Goal: Information Seeking & Learning: Learn about a topic

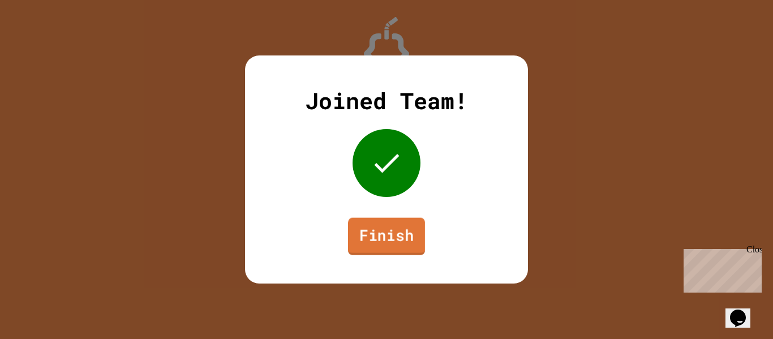
click at [390, 249] on link "Finish" at bounding box center [386, 236] width 77 height 37
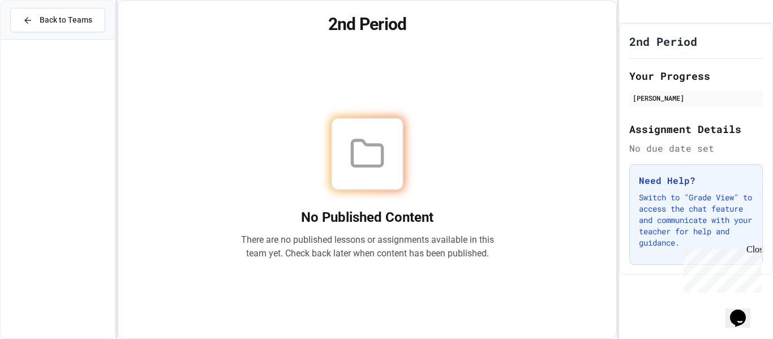
click at [752, 252] on div "Close" at bounding box center [753, 251] width 14 height 14
click at [414, 198] on div "No Published Content There are no published lessons or assignments available in…" at bounding box center [366, 189] width 253 height 143
click at [387, 163] on div at bounding box center [367, 154] width 72 height 72
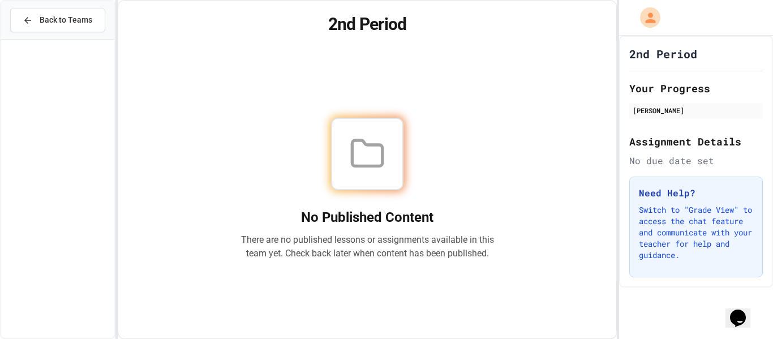
click at [352, 140] on icon at bounding box center [367, 152] width 30 height 25
click at [363, 149] on icon at bounding box center [367, 154] width 36 height 36
click at [641, 57] on h1 "2nd Period" at bounding box center [663, 54] width 68 height 16
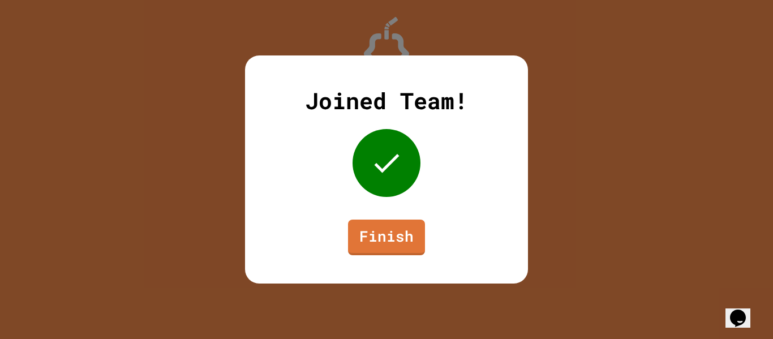
click at [385, 213] on div "Joined Team! Finish" at bounding box center [386, 169] width 283 height 228
click at [394, 223] on link "Finish" at bounding box center [386, 235] width 70 height 37
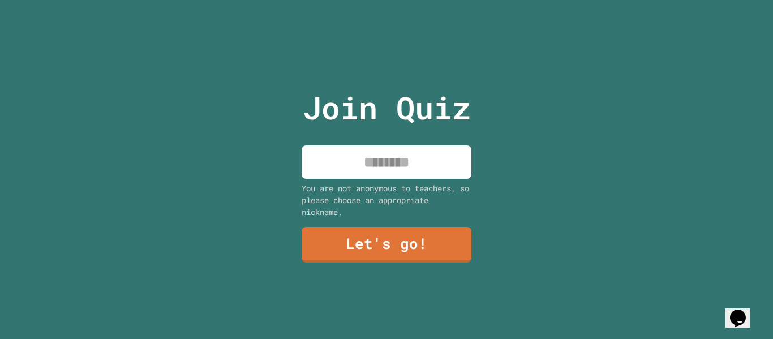
click at [403, 168] on input at bounding box center [387, 161] width 170 height 33
type input "*"
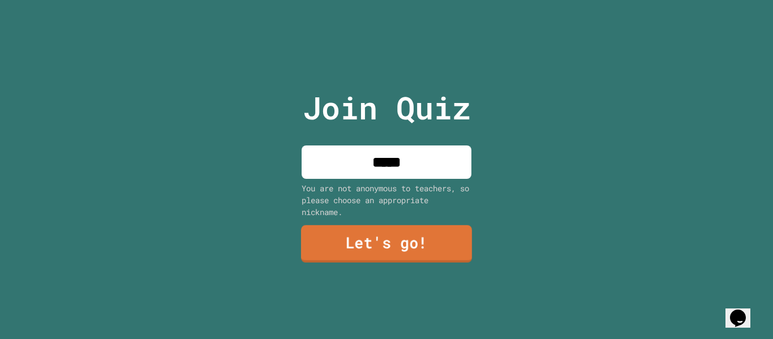
type input "*****"
click at [404, 246] on link "Let's go!" at bounding box center [386, 243] width 171 height 37
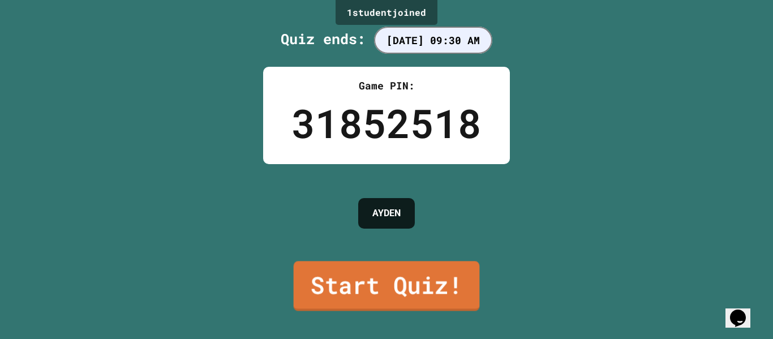
click at [381, 286] on link "Start Quiz!" at bounding box center [387, 286] width 186 height 50
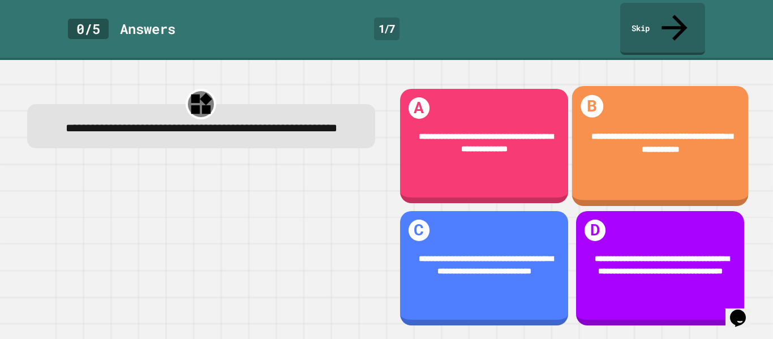
click at [614, 139] on div "**********" at bounding box center [659, 143] width 176 height 60
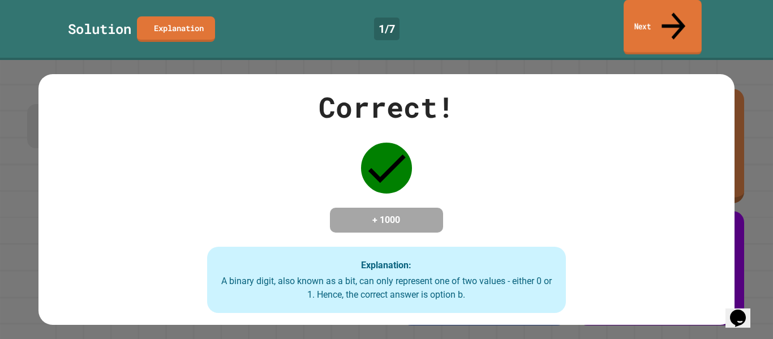
click at [659, 25] on link "Next" at bounding box center [662, 27] width 78 height 55
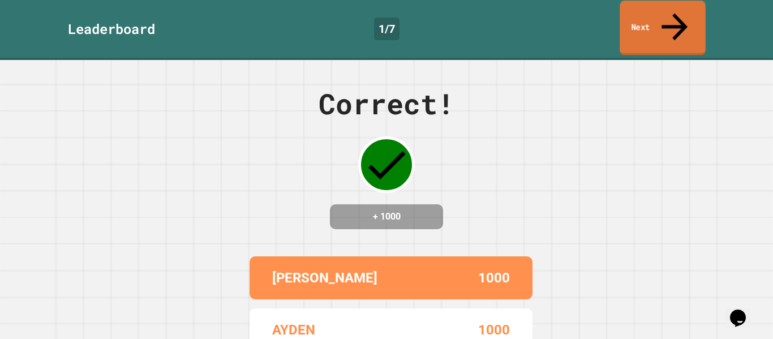
click at [647, 20] on link "Next" at bounding box center [661, 28] width 85 height 55
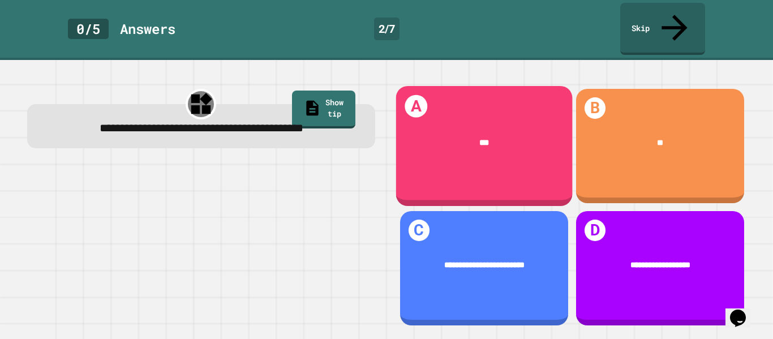
click at [437, 150] on div "A ***" at bounding box center [483, 146] width 176 height 120
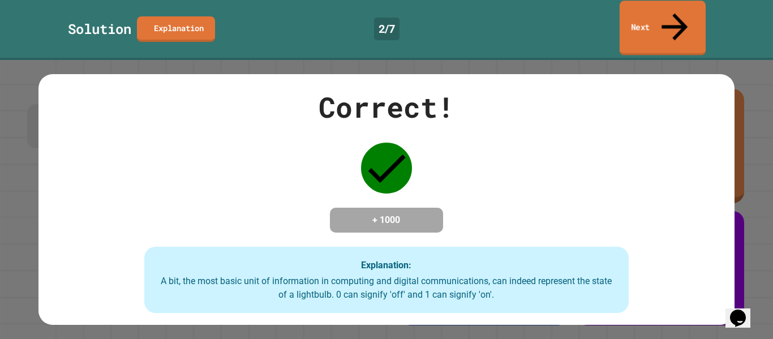
click at [657, 25] on link "Next" at bounding box center [662, 28] width 86 height 55
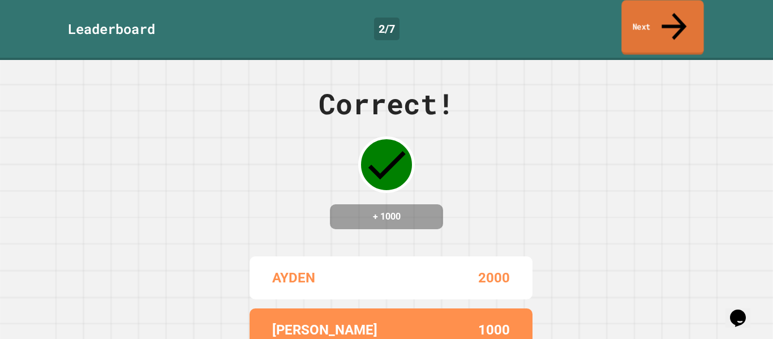
click at [644, 18] on link "Next" at bounding box center [662, 27] width 82 height 55
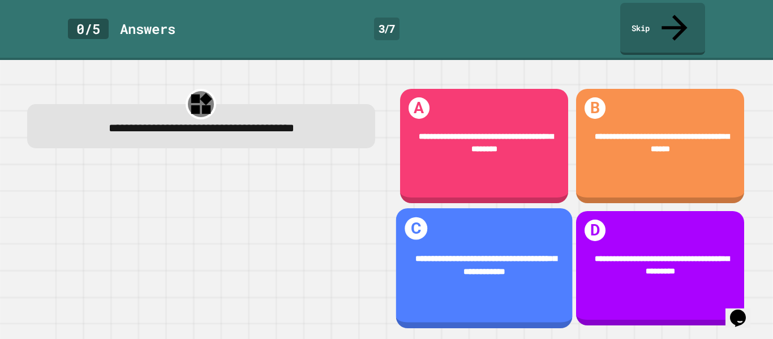
click at [421, 286] on div "**********" at bounding box center [483, 265] width 176 height 60
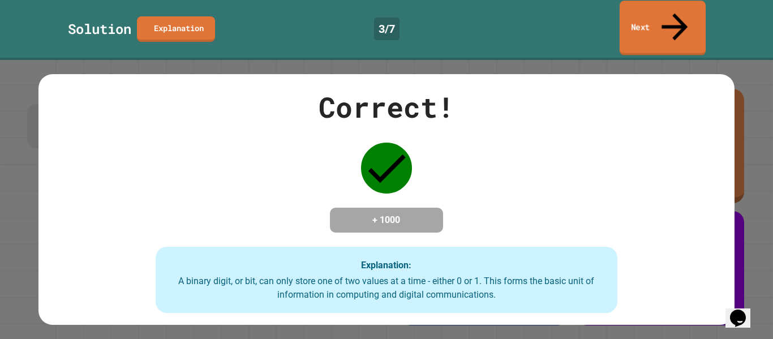
click at [641, 21] on link "Next" at bounding box center [662, 28] width 86 height 55
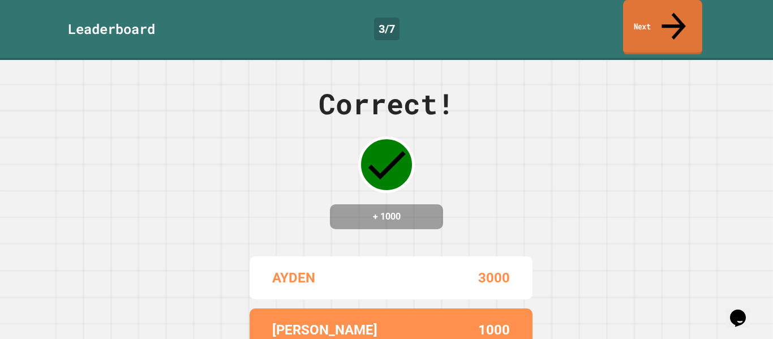
click at [641, 21] on link "Next" at bounding box center [662, 27] width 79 height 55
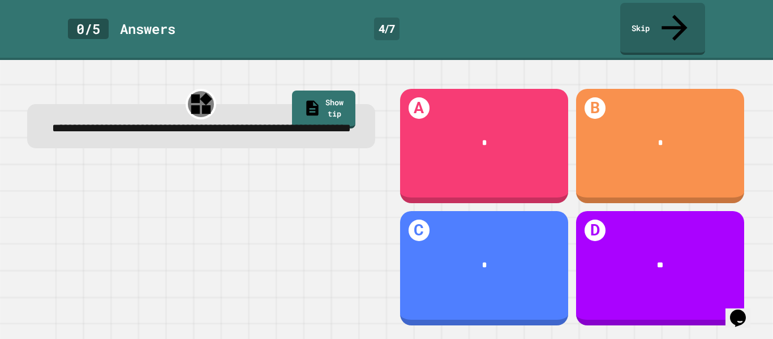
click at [269, 122] on span "**********" at bounding box center [201, 127] width 299 height 11
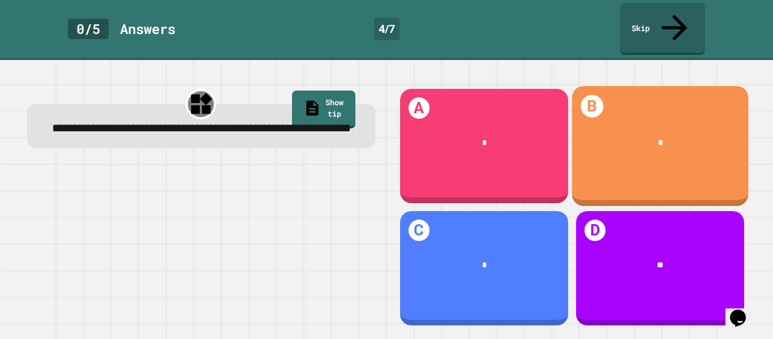
click at [598, 94] on div "B *" at bounding box center [659, 146] width 176 height 120
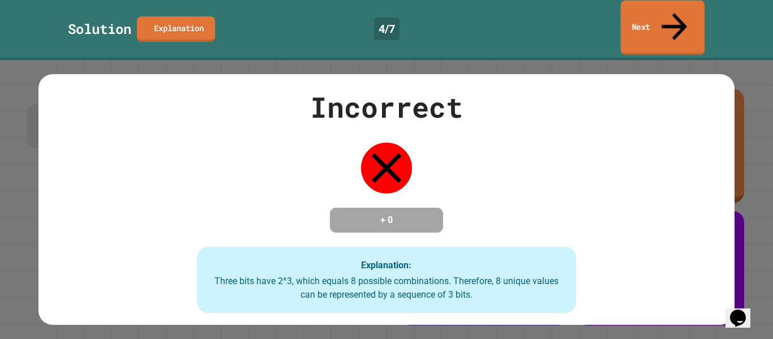
click at [645, 10] on link "Next" at bounding box center [663, 28] width 84 height 55
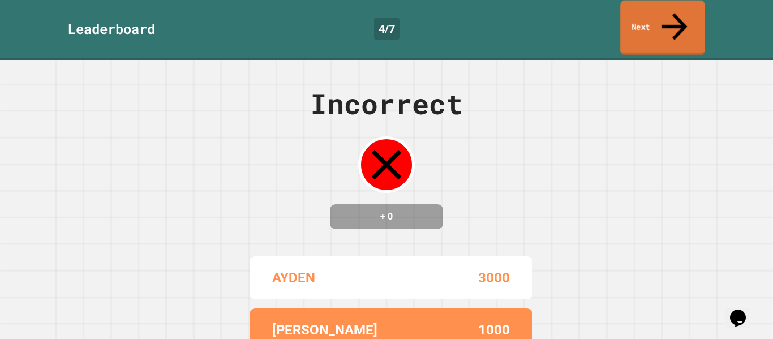
click at [638, 3] on link "Next" at bounding box center [662, 28] width 85 height 55
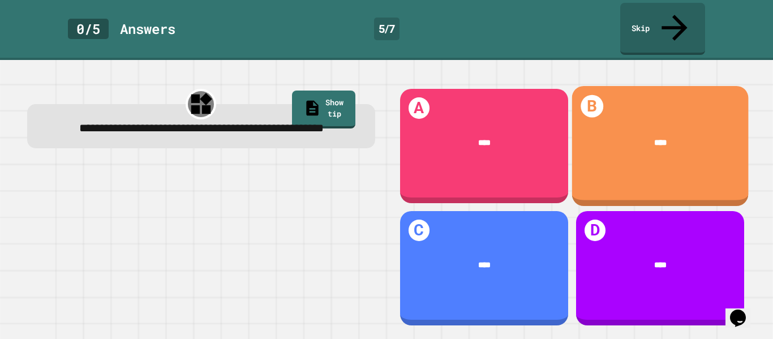
click at [644, 120] on div "****" at bounding box center [659, 143] width 176 height 46
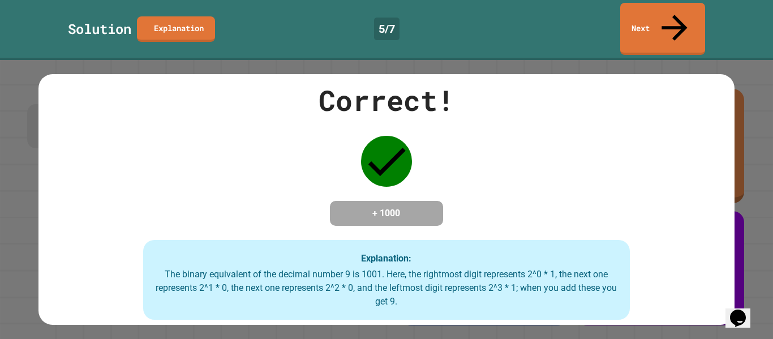
click at [657, 32] on div "Solution Explanation 5 / 7 Next" at bounding box center [386, 30] width 773 height 60
click at [657, 27] on link "Next" at bounding box center [662, 29] width 85 height 52
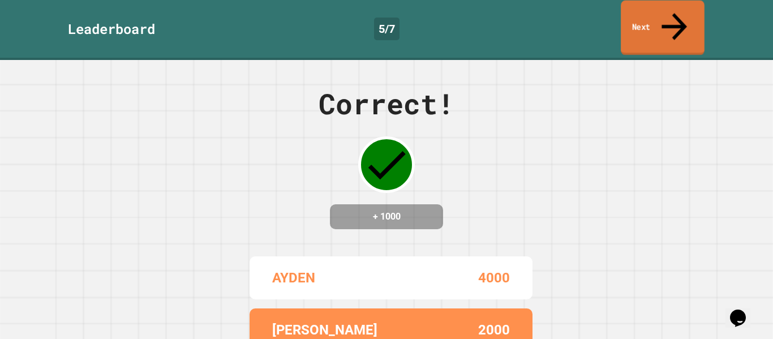
click at [644, 17] on link "Next" at bounding box center [663, 28] width 84 height 55
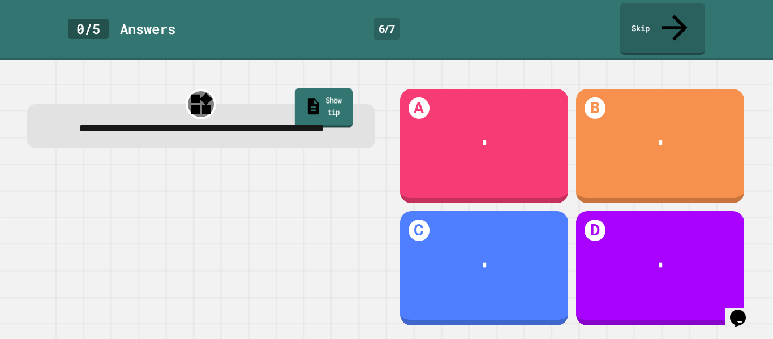
click at [295, 88] on link "Show tip" at bounding box center [324, 108] width 58 height 40
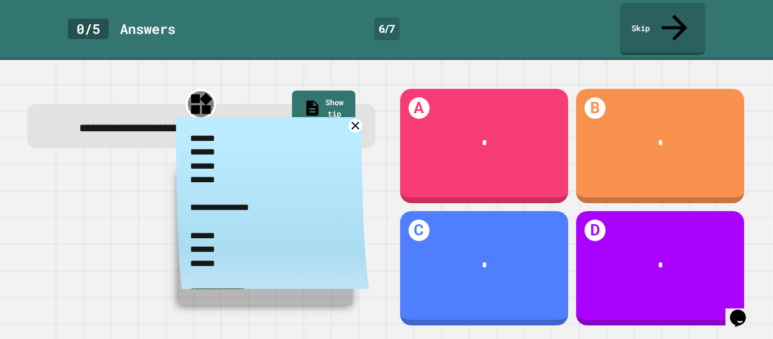
click at [358, 119] on icon at bounding box center [355, 126] width 14 height 14
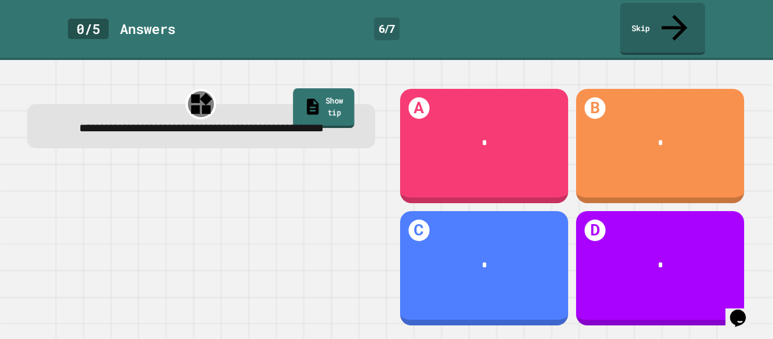
click at [339, 88] on link "Show tip" at bounding box center [322, 108] width 61 height 40
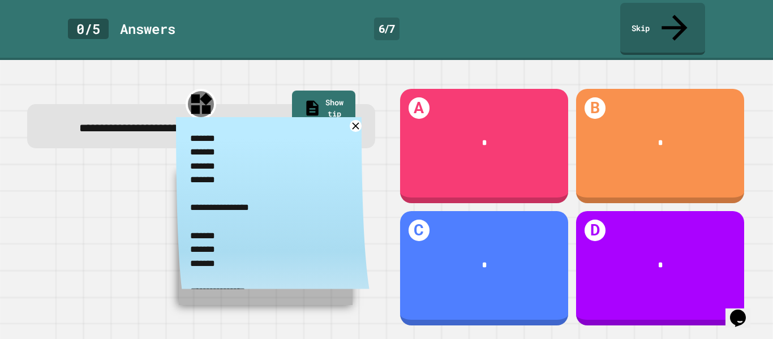
scroll to position [16, 0]
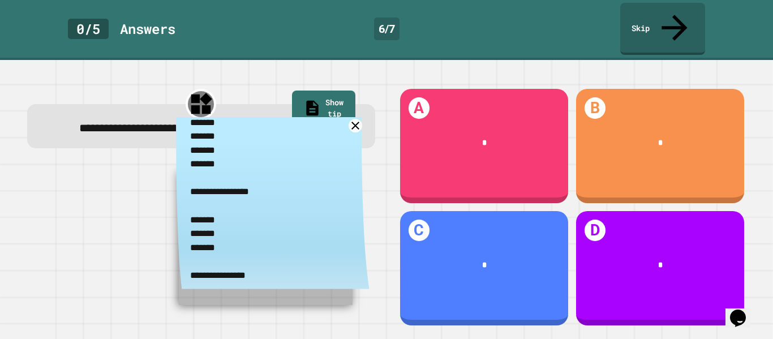
click at [358, 119] on icon at bounding box center [355, 126] width 14 height 14
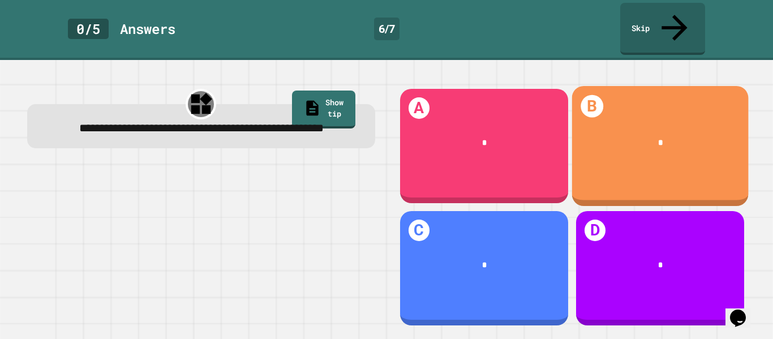
click at [652, 133] on div "*" at bounding box center [659, 143] width 176 height 46
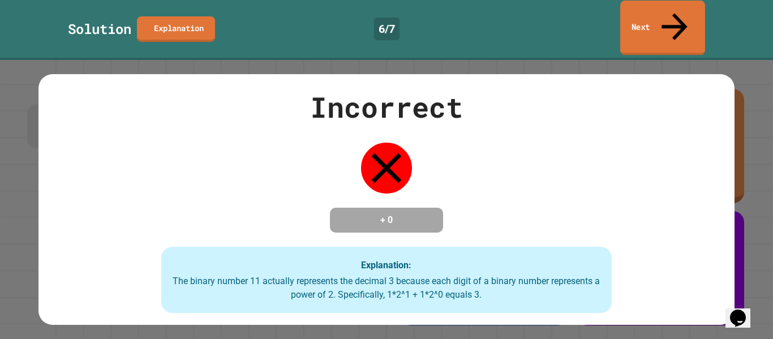
click at [653, 21] on link "Next" at bounding box center [662, 28] width 85 height 55
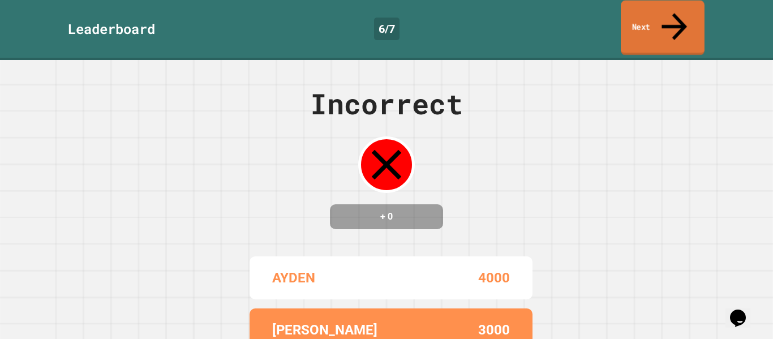
click at [652, 22] on link "Next" at bounding box center [663, 28] width 84 height 55
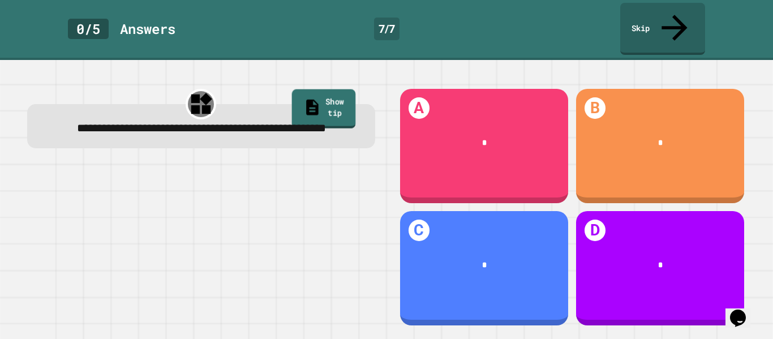
click at [328, 104] on div "**********" at bounding box center [201, 126] width 348 height 44
click at [329, 88] on link "Show tip" at bounding box center [324, 108] width 58 height 40
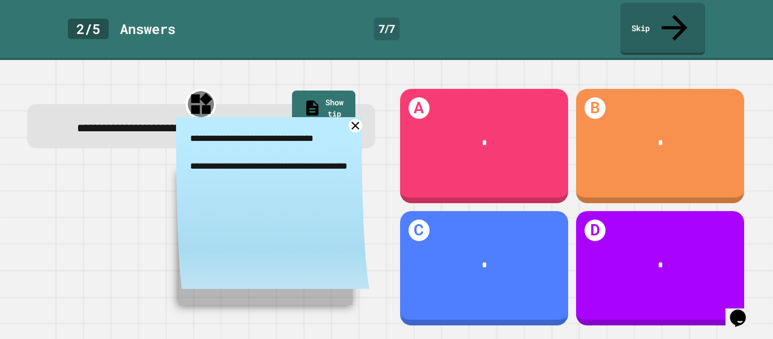
click at [354, 119] on icon at bounding box center [355, 126] width 14 height 14
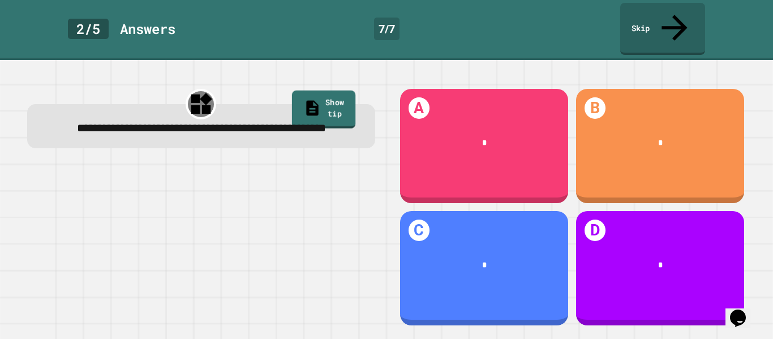
click at [341, 91] on link "Show tip" at bounding box center [323, 110] width 63 height 38
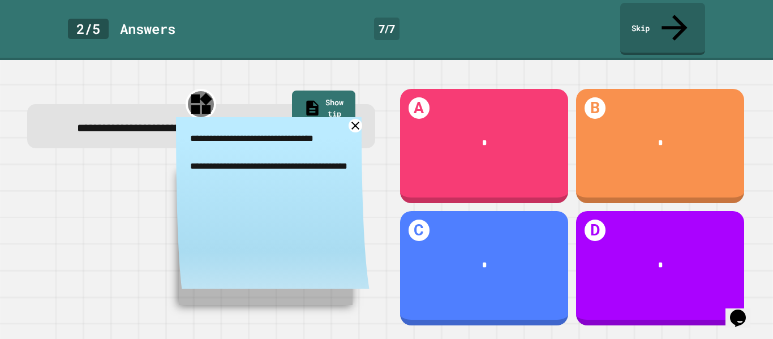
click at [358, 123] on icon at bounding box center [355, 126] width 14 height 14
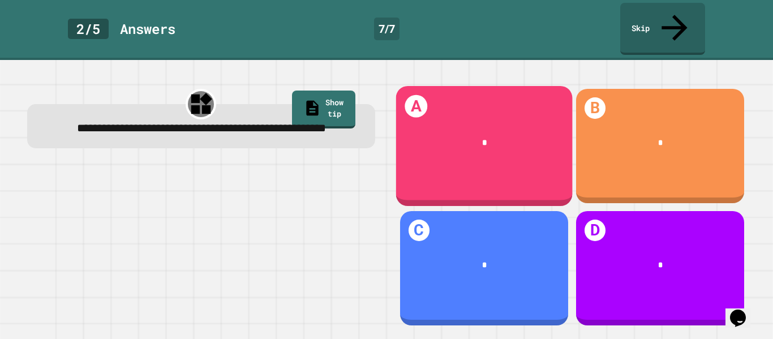
click at [447, 140] on div "*" at bounding box center [483, 143] width 176 height 46
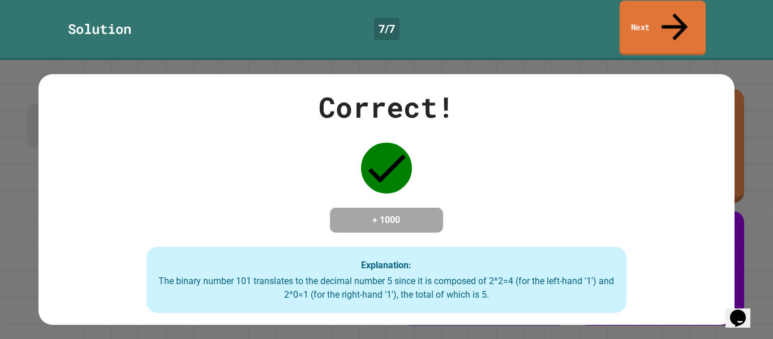
click at [643, 19] on link "Next" at bounding box center [662, 28] width 86 height 55
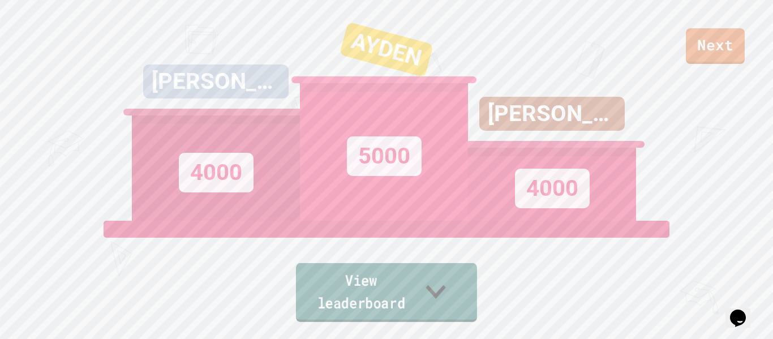
click at [419, 308] on link "View leaderboard" at bounding box center [386, 292] width 181 height 59
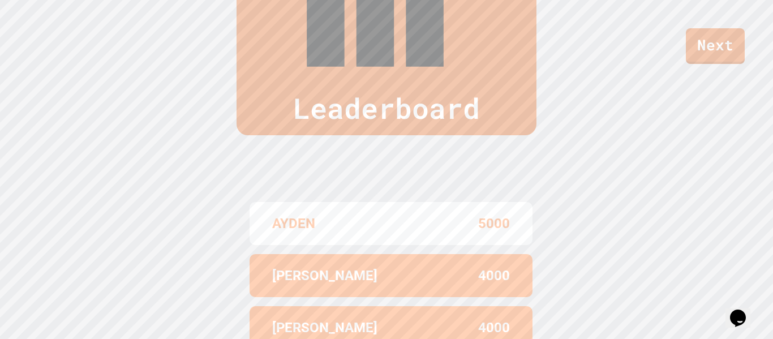
scroll to position [0, 0]
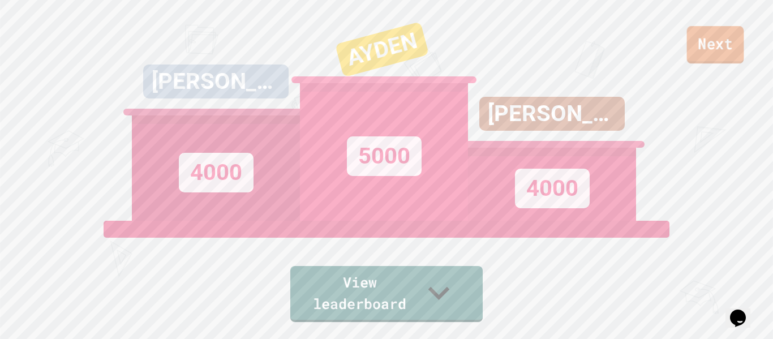
click at [735, 50] on link "Next" at bounding box center [715, 44] width 57 height 37
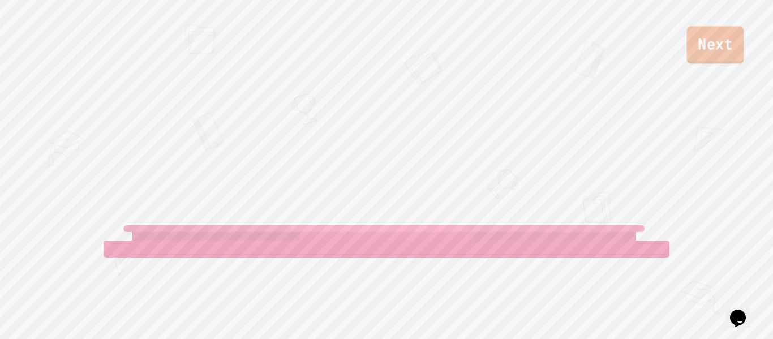
click at [695, 55] on link "Next" at bounding box center [715, 44] width 57 height 37
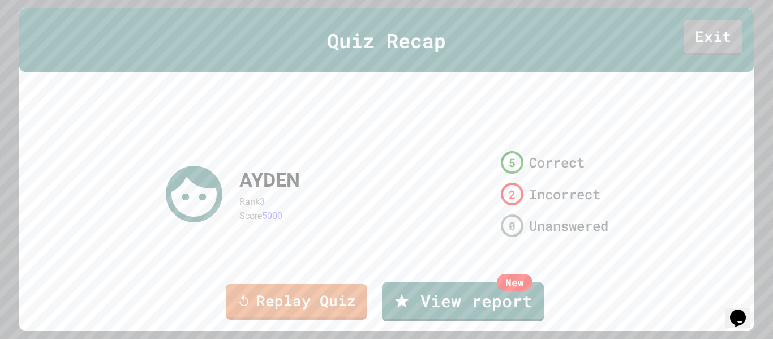
click at [324, 279] on div "Replay Quiz New View report" at bounding box center [386, 302] width 773 height 46
click at [325, 291] on link "Replay Quiz" at bounding box center [296, 300] width 137 height 37
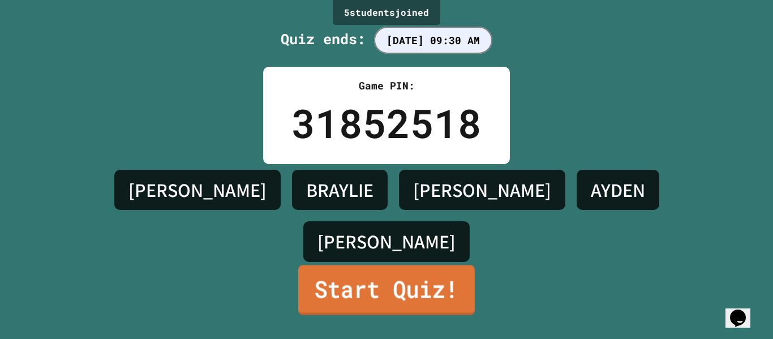
click at [408, 282] on link "Start Quiz!" at bounding box center [386, 290] width 176 height 50
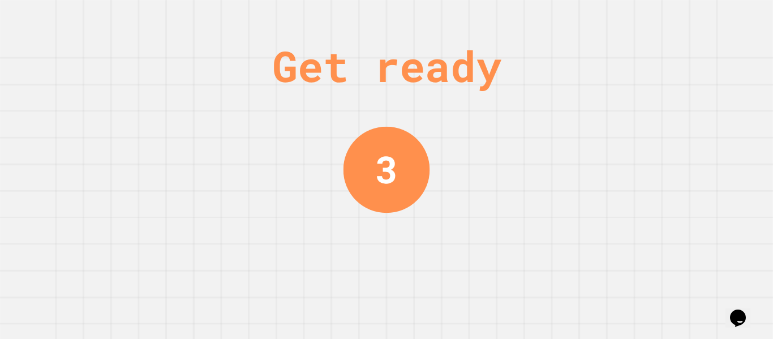
click at [408, 282] on div "Get ready 3" at bounding box center [386, 169] width 85 height 339
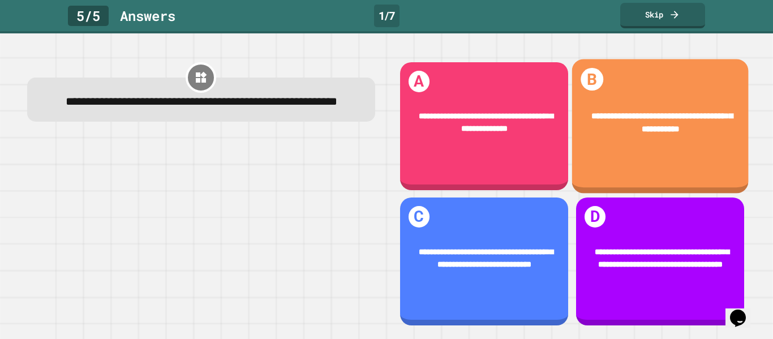
click at [604, 146] on div "**********" at bounding box center [659, 123] width 176 height 60
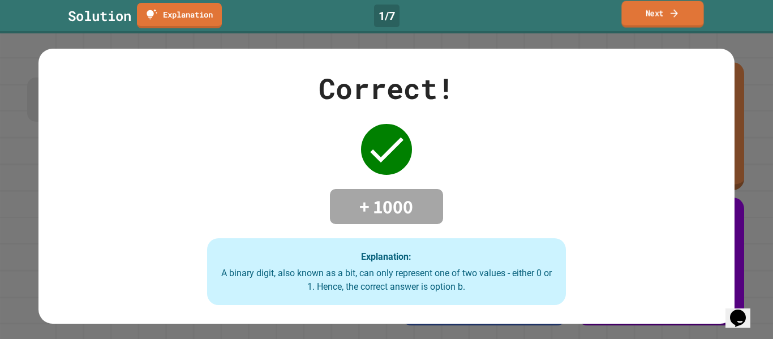
click at [644, 21] on link "Next" at bounding box center [662, 14] width 82 height 27
click at [644, 21] on div "Next" at bounding box center [663, 14] width 40 height 13
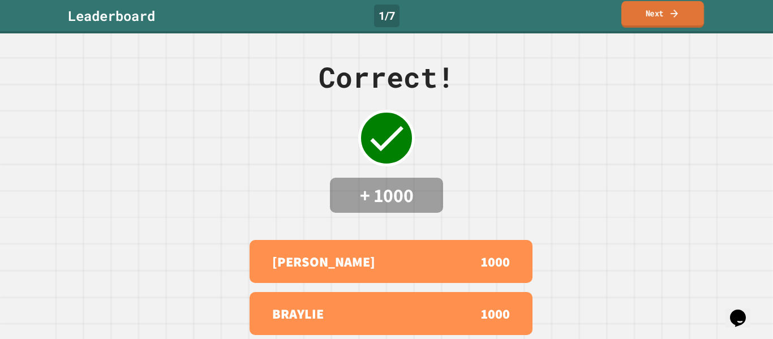
click at [644, 21] on link "Next" at bounding box center [662, 14] width 83 height 27
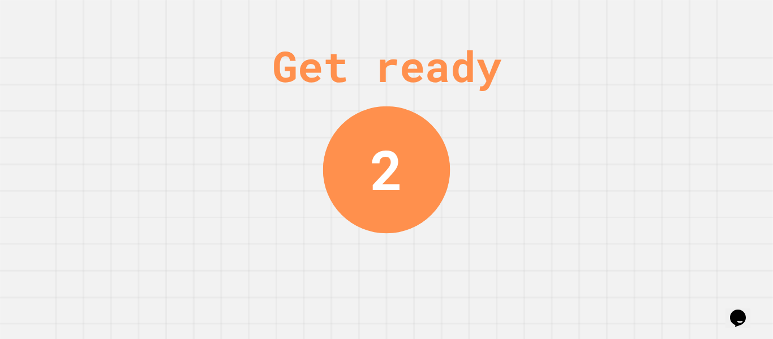
click at [481, 179] on div "Get ready 2" at bounding box center [386, 169] width 773 height 339
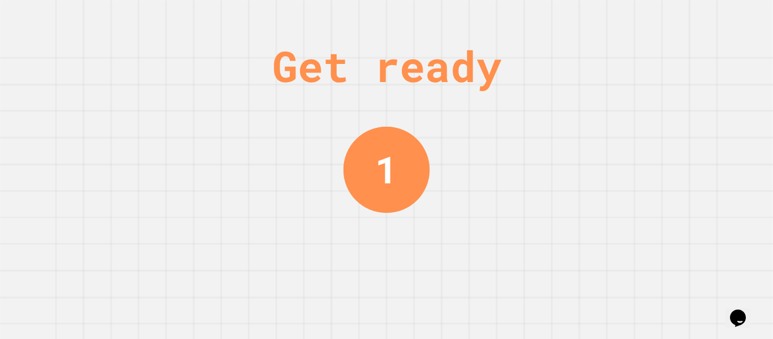
click at [484, 180] on div "Get ready 1" at bounding box center [386, 169] width 773 height 339
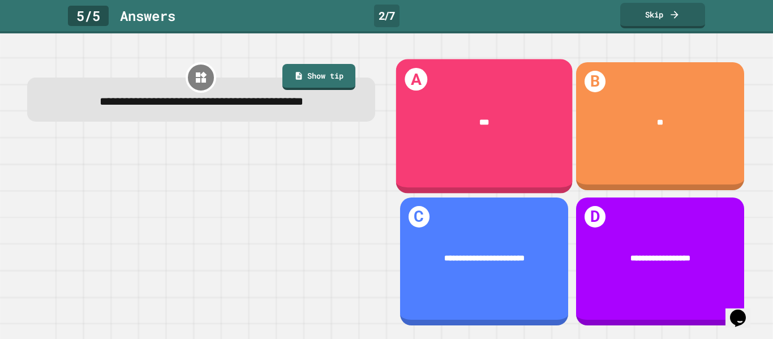
click at [484, 145] on div "***" at bounding box center [483, 123] width 176 height 46
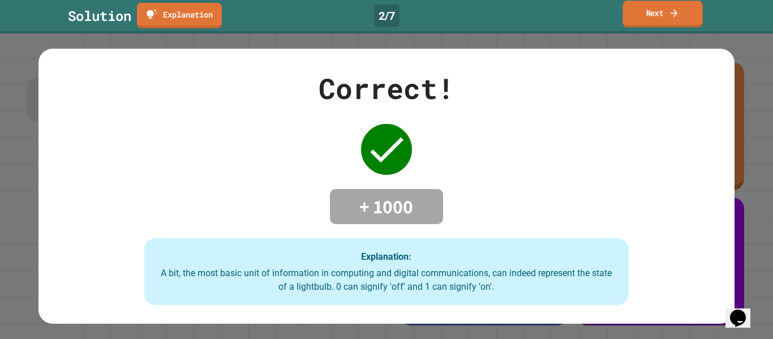
click at [641, 22] on link "Next" at bounding box center [662, 14] width 80 height 27
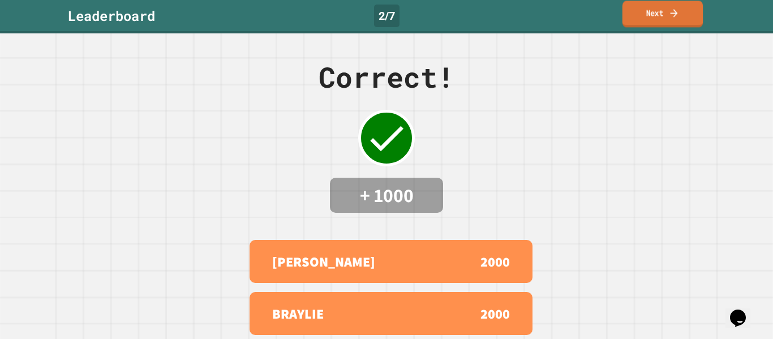
click at [644, 23] on link "Next" at bounding box center [662, 14] width 80 height 27
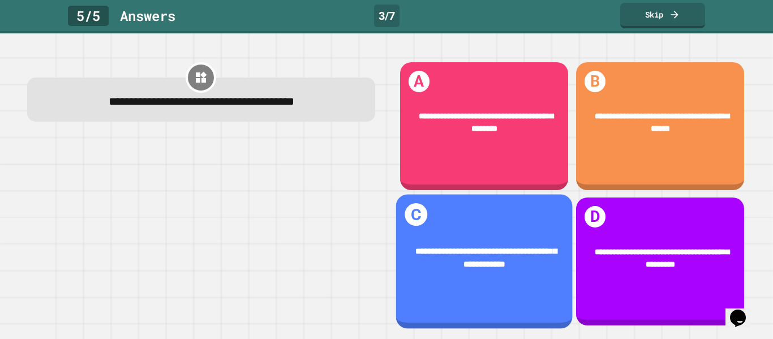
click at [513, 213] on div "**********" at bounding box center [483, 262] width 176 height 134
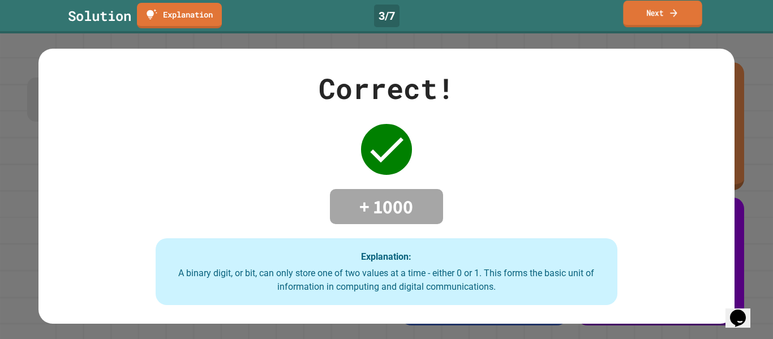
click at [651, 10] on link "Next" at bounding box center [662, 14] width 79 height 27
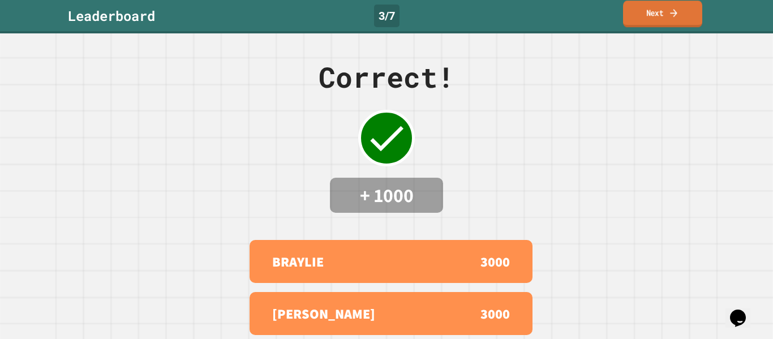
click at [651, 10] on link "Next" at bounding box center [662, 14] width 79 height 27
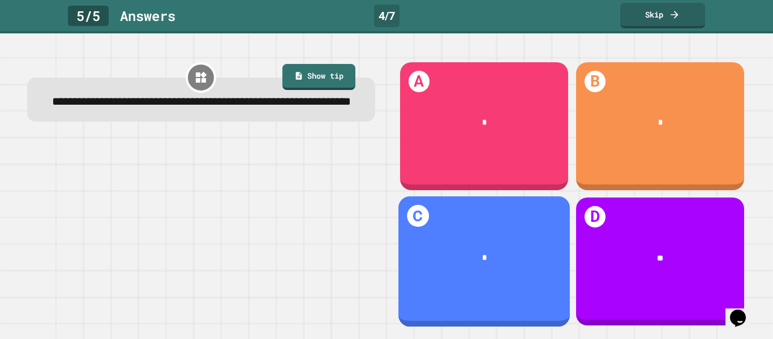
click at [507, 264] on div "*" at bounding box center [484, 258] width 139 height 12
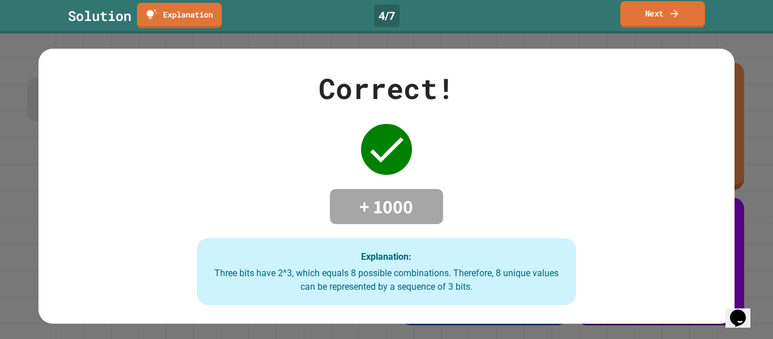
click at [640, 19] on link "Next" at bounding box center [662, 14] width 85 height 27
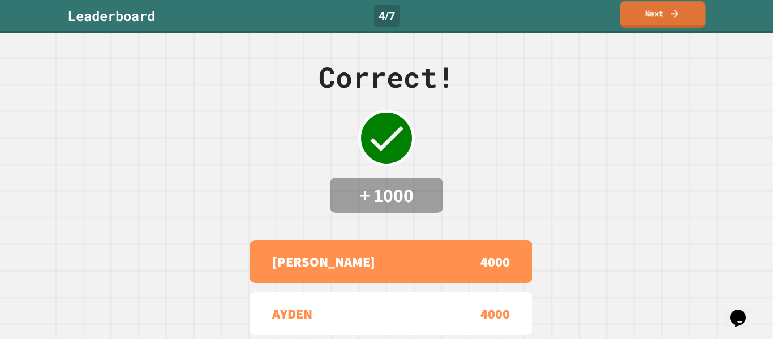
click at [644, 18] on link "Next" at bounding box center [662, 14] width 85 height 27
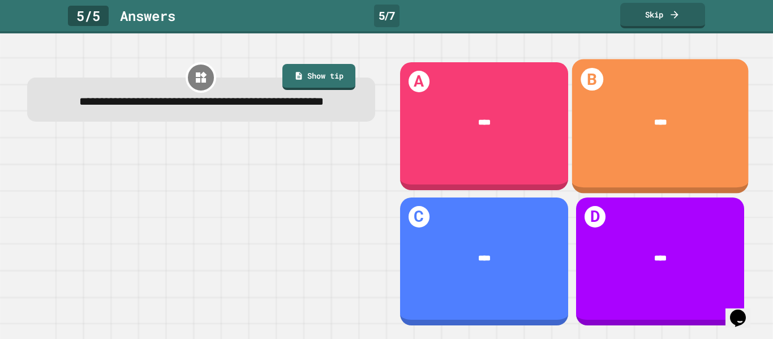
click at [668, 135] on div "****" at bounding box center [659, 123] width 176 height 46
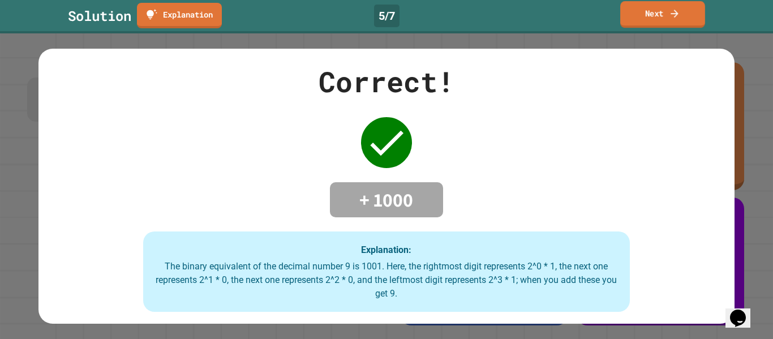
click at [661, 23] on link "Next" at bounding box center [662, 14] width 85 height 27
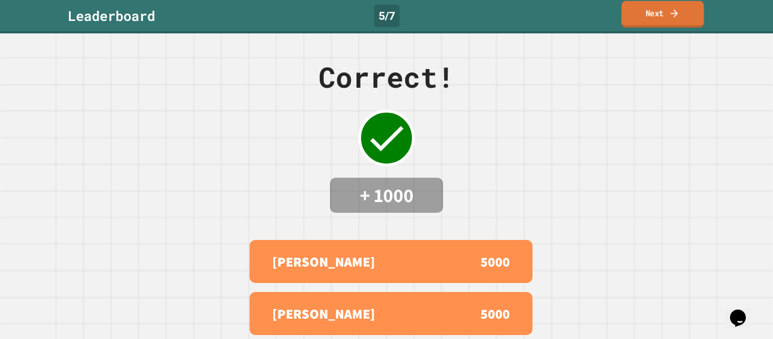
click at [660, 24] on link "Next" at bounding box center [662, 14] width 83 height 27
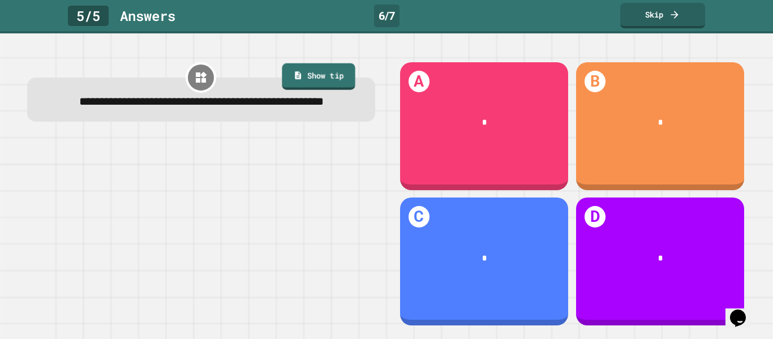
click at [342, 74] on link "Show tip" at bounding box center [318, 76] width 73 height 27
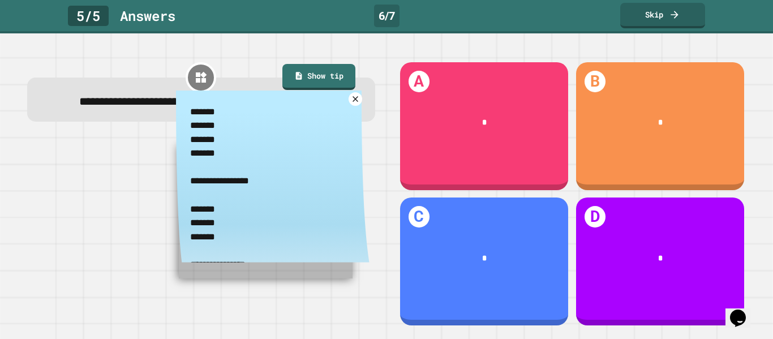
click at [356, 104] on icon at bounding box center [355, 98] width 9 height 9
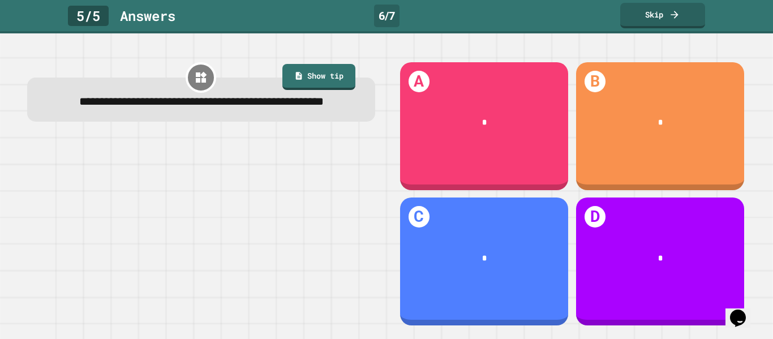
click at [343, 91] on div "**********" at bounding box center [201, 99] width 348 height 44
click at [344, 90] on div "**********" at bounding box center [201, 99] width 348 height 44
click at [343, 89] on link "Show tip" at bounding box center [319, 76] width 69 height 28
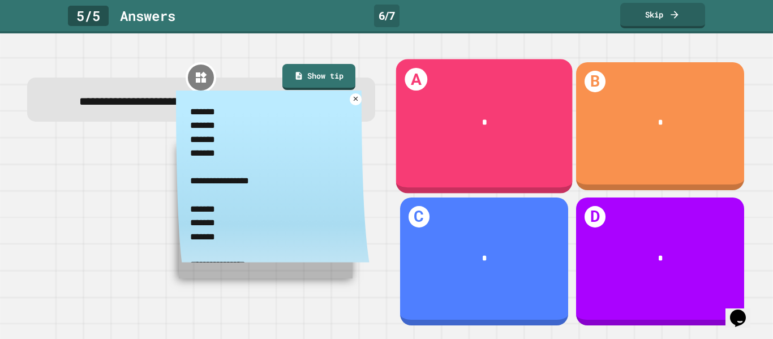
click at [451, 137] on div "*" at bounding box center [483, 123] width 176 height 46
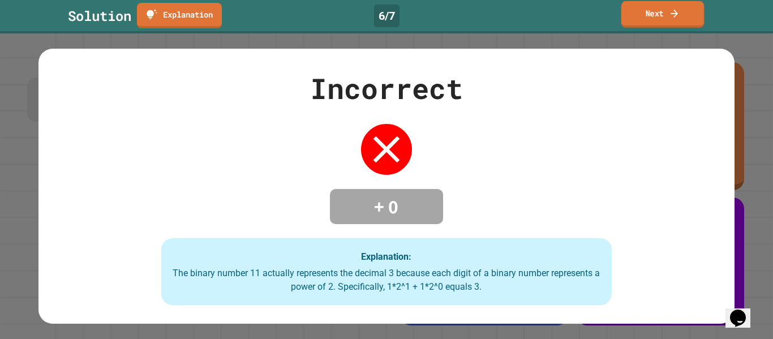
click at [634, 7] on link "Next" at bounding box center [662, 14] width 83 height 27
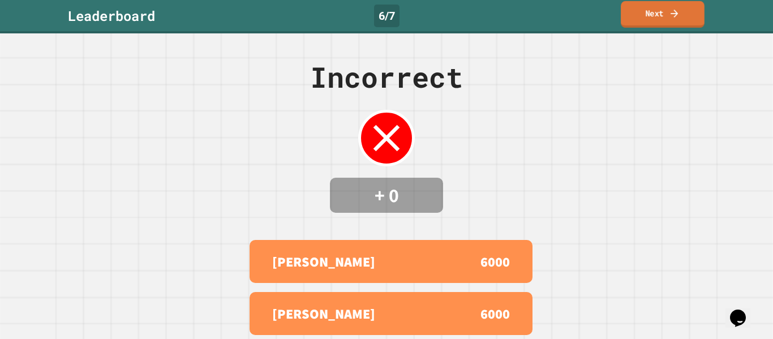
click at [643, 14] on link "Next" at bounding box center [663, 14] width 84 height 27
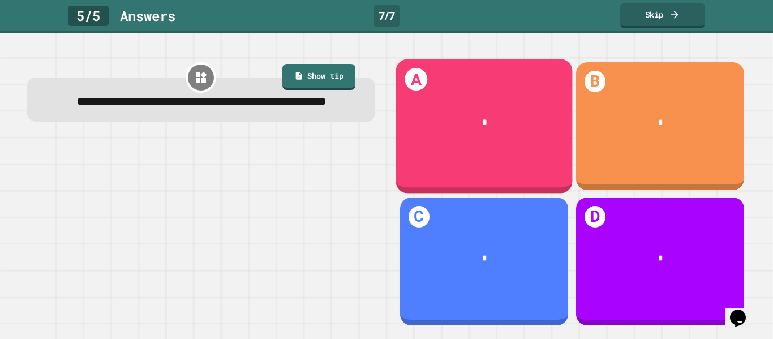
click at [480, 150] on div "A *" at bounding box center [483, 126] width 176 height 134
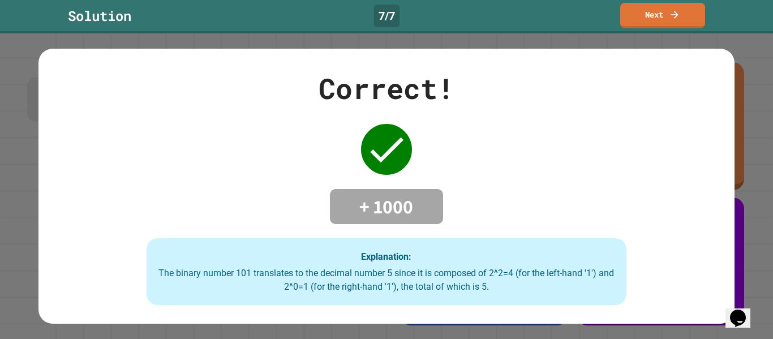
click at [638, 29] on div "Solution 7 / 7 Next" at bounding box center [386, 16] width 773 height 33
click at [640, 22] on link "Next" at bounding box center [662, 15] width 85 height 25
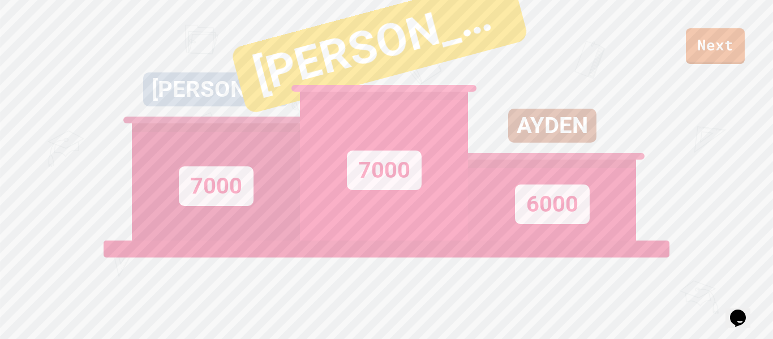
click at [710, 61] on link "Next" at bounding box center [715, 46] width 59 height 36
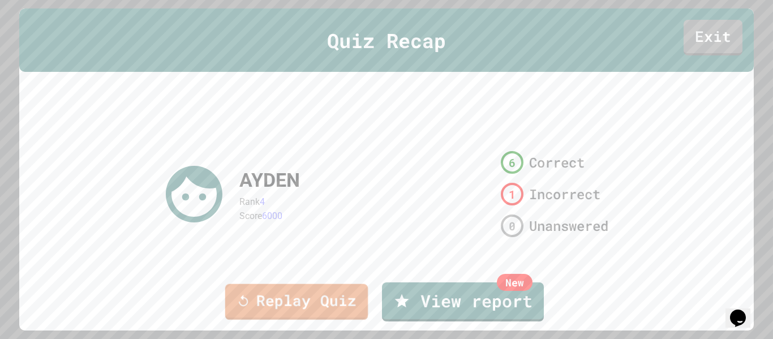
click at [275, 318] on link "Replay Quiz" at bounding box center [296, 302] width 143 height 36
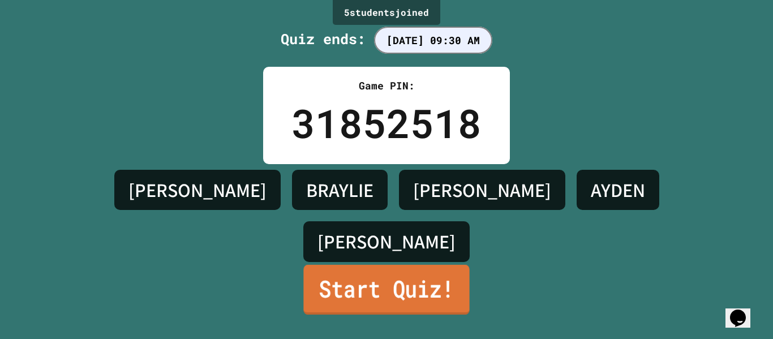
click at [421, 287] on link "Start Quiz!" at bounding box center [386, 290] width 166 height 50
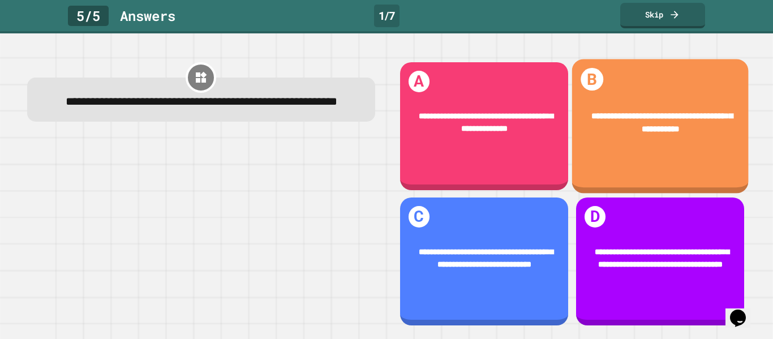
click at [652, 153] on div "**********" at bounding box center [659, 126] width 176 height 134
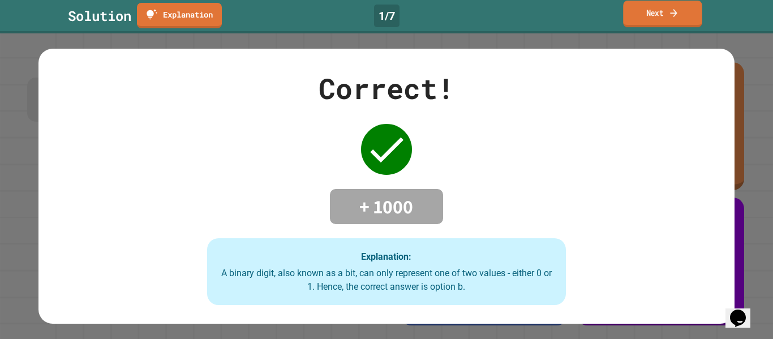
click at [669, 10] on icon at bounding box center [673, 13] width 11 height 12
click at [669, 11] on div "Next" at bounding box center [663, 15] width 40 height 12
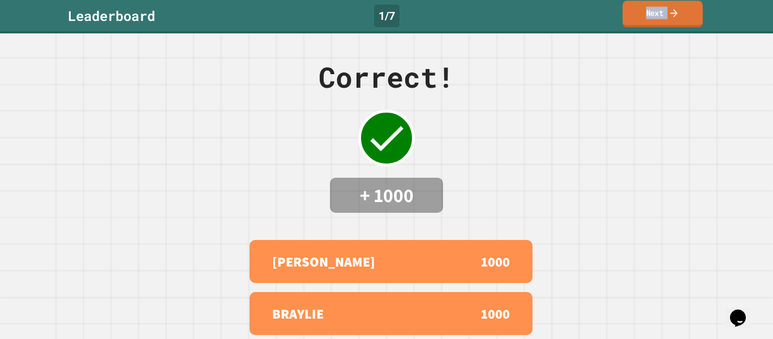
click at [670, 18] on icon at bounding box center [673, 13] width 11 height 12
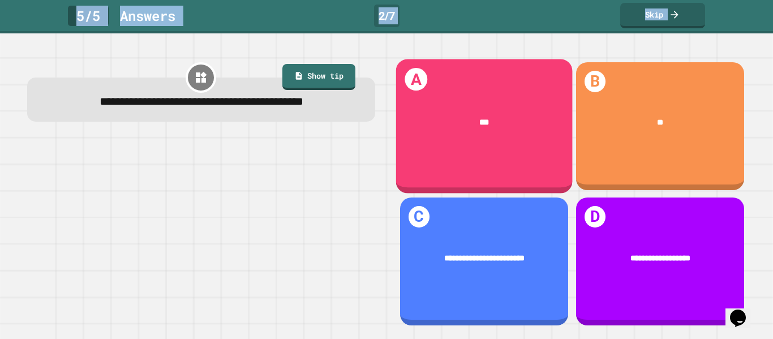
click at [419, 135] on div "***" at bounding box center [483, 123] width 176 height 46
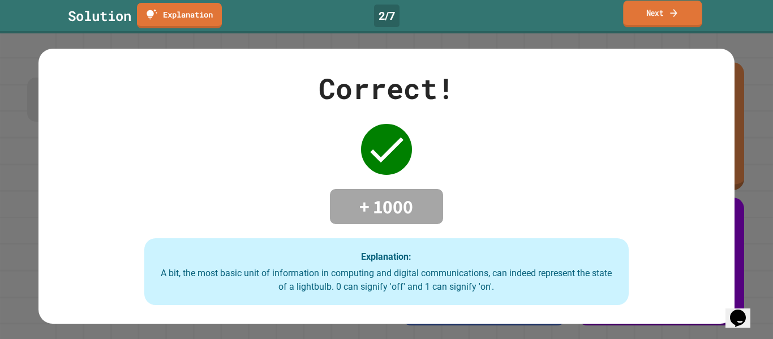
click at [639, 19] on link "Next" at bounding box center [662, 14] width 79 height 27
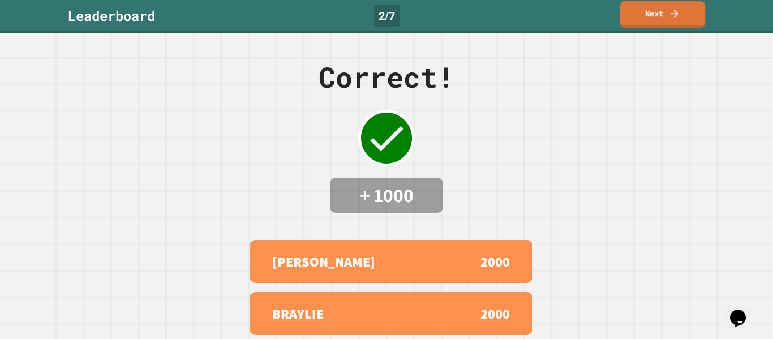
click at [643, 18] on link "Next" at bounding box center [662, 14] width 85 height 27
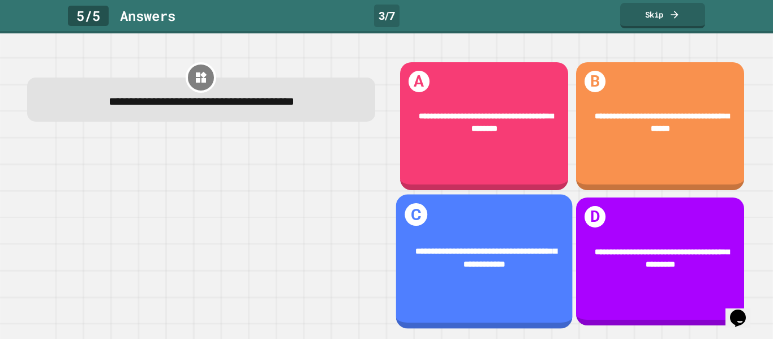
click at [420, 239] on div "**********" at bounding box center [483, 259] width 176 height 60
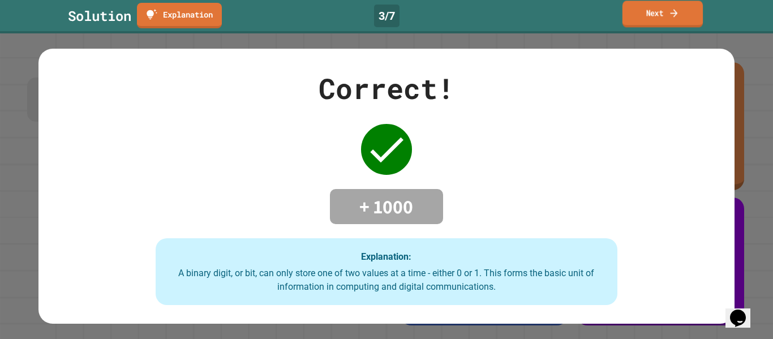
click at [645, 19] on link "Next" at bounding box center [662, 14] width 80 height 27
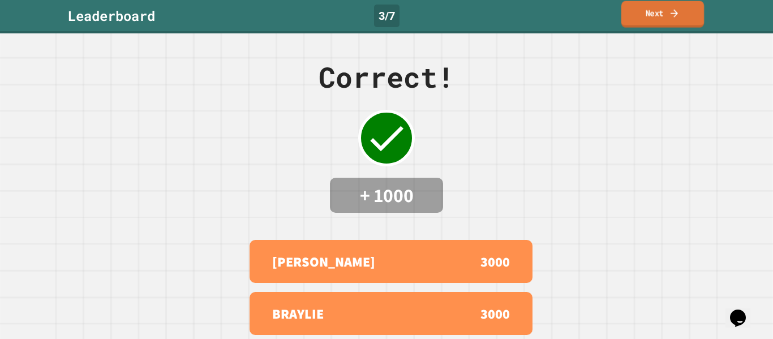
click at [645, 19] on link "Next" at bounding box center [662, 14] width 83 height 27
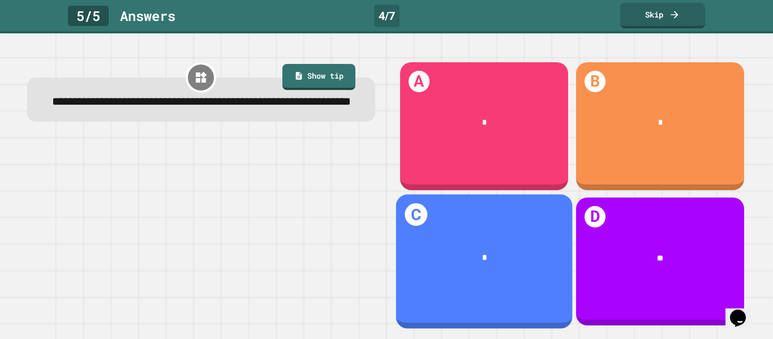
click at [513, 292] on div "C *" at bounding box center [483, 262] width 176 height 134
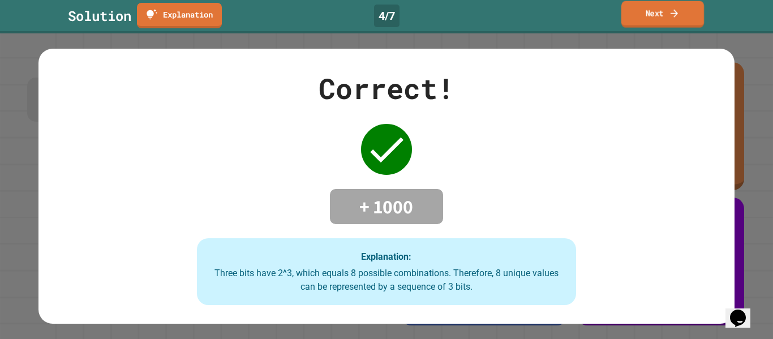
click at [664, 8] on link "Next" at bounding box center [662, 14] width 83 height 27
click at [664, 10] on div "Next" at bounding box center [662, 16] width 39 height 12
click at [664, 8] on link "Next" at bounding box center [662, 16] width 85 height 24
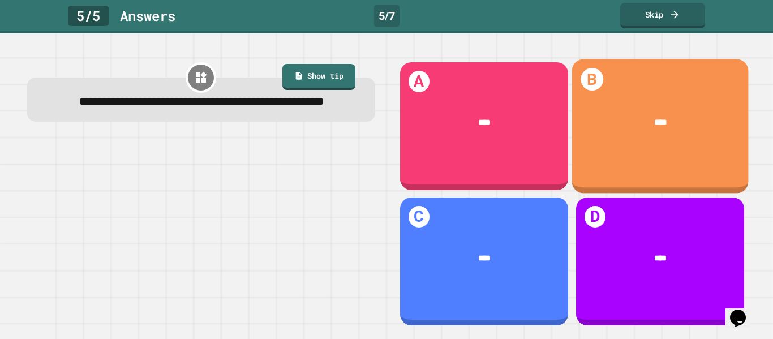
click at [618, 146] on div "****" at bounding box center [659, 123] width 176 height 46
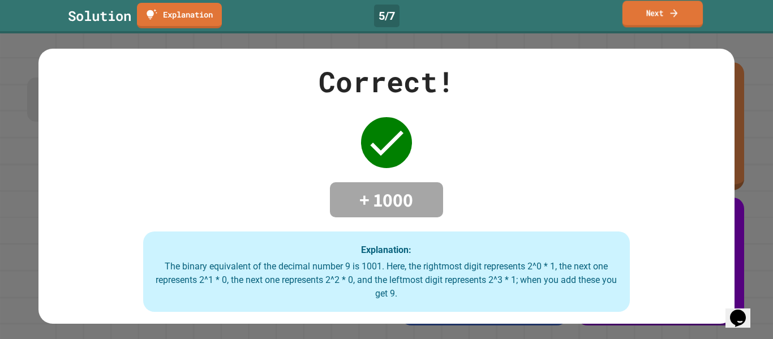
click at [647, 23] on link "Next" at bounding box center [662, 14] width 80 height 27
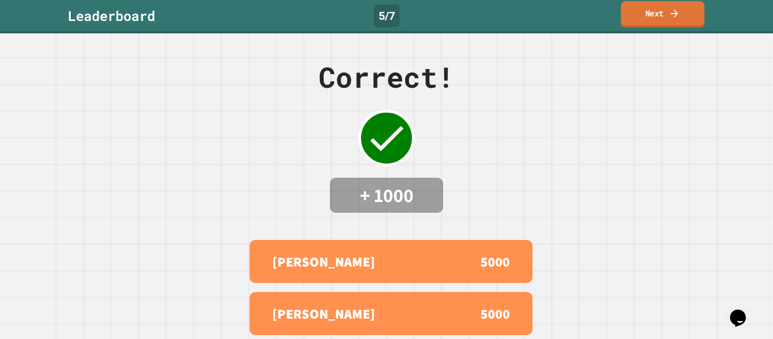
click at [647, 23] on link "Next" at bounding box center [663, 14] width 84 height 27
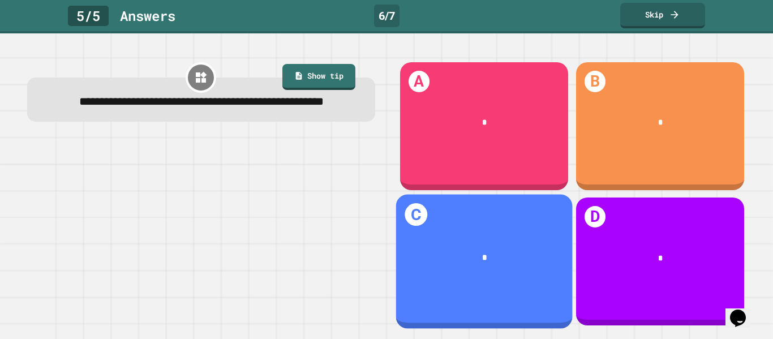
click at [430, 252] on div "*" at bounding box center [484, 258] width 143 height 13
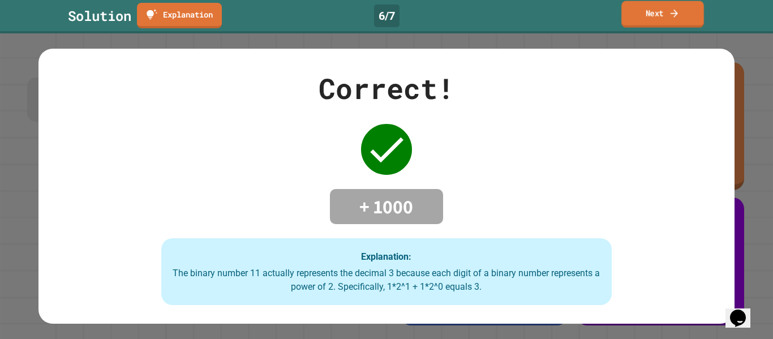
click at [641, 20] on link "Next" at bounding box center [662, 14] width 83 height 27
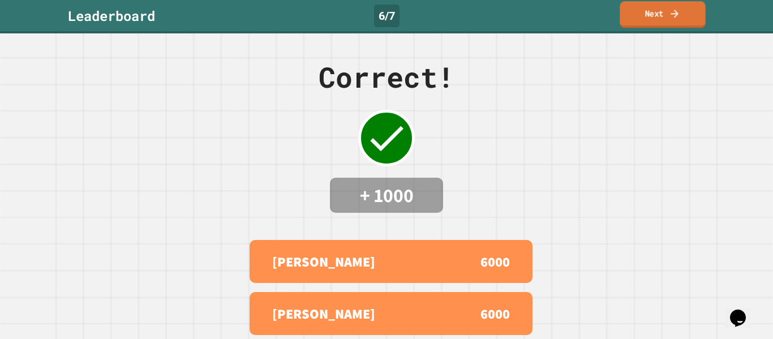
click at [641, 20] on link "Next" at bounding box center [661, 14] width 85 height 27
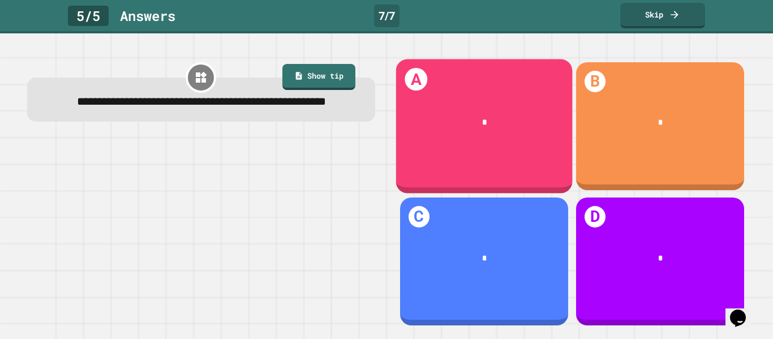
click at [453, 144] on div "*" at bounding box center [483, 123] width 176 height 46
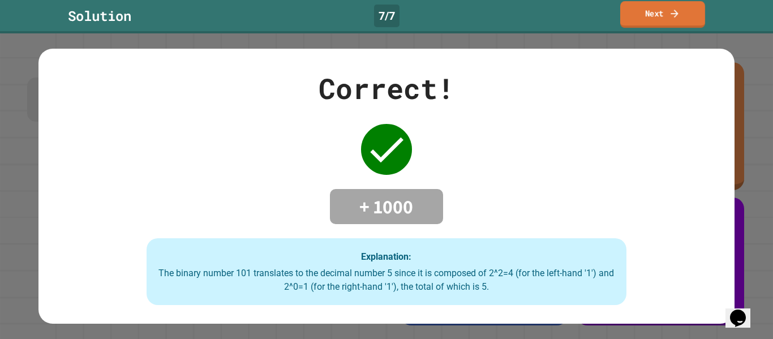
click at [667, 15] on link "Next" at bounding box center [662, 14] width 85 height 27
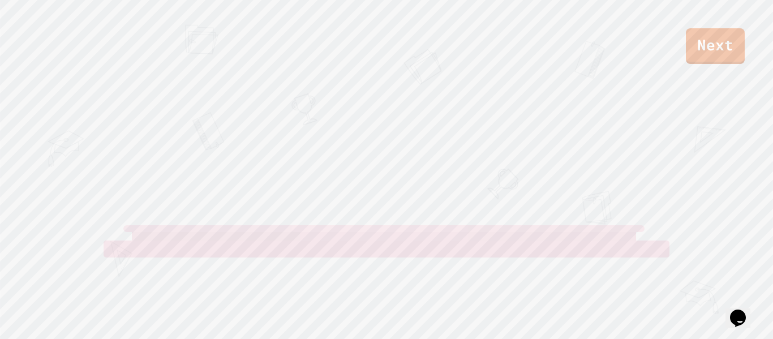
click at [667, 15] on div "Next" at bounding box center [386, 32] width 773 height 64
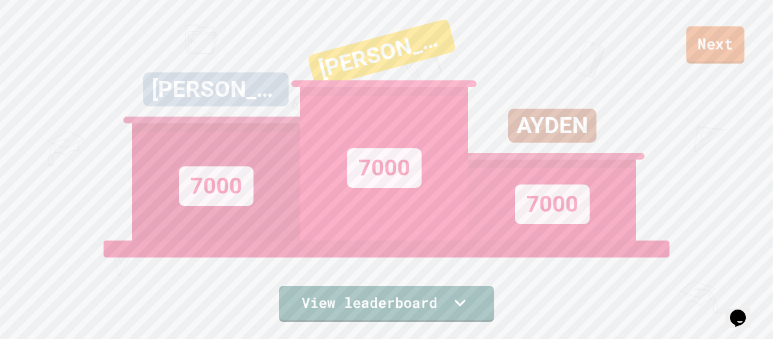
click at [722, 46] on link "Next" at bounding box center [715, 44] width 58 height 37
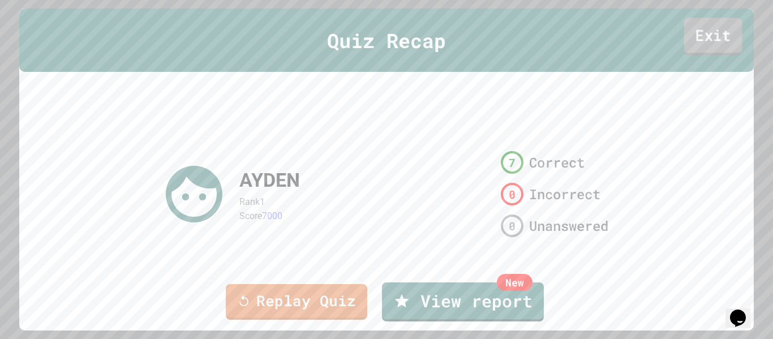
click at [716, 45] on link "Exit" at bounding box center [713, 36] width 58 height 37
